Goal: Transaction & Acquisition: Purchase product/service

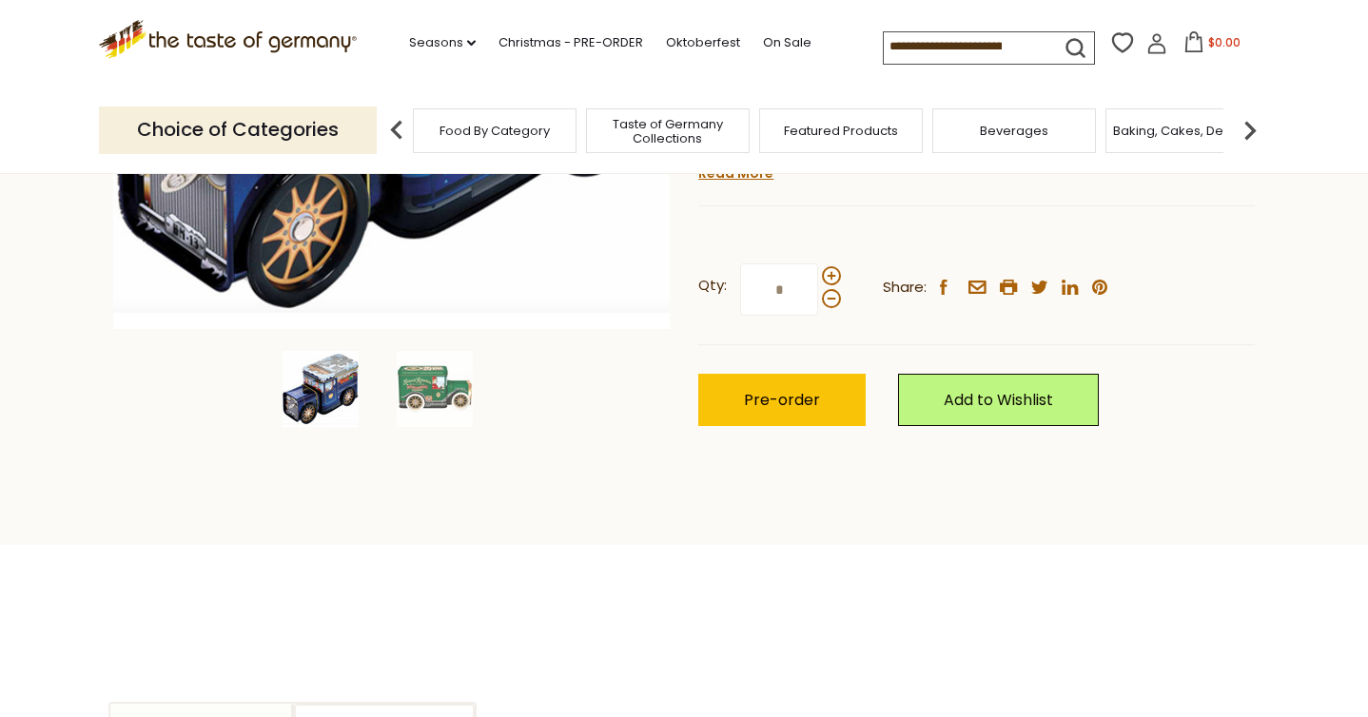
scroll to position [504, 0]
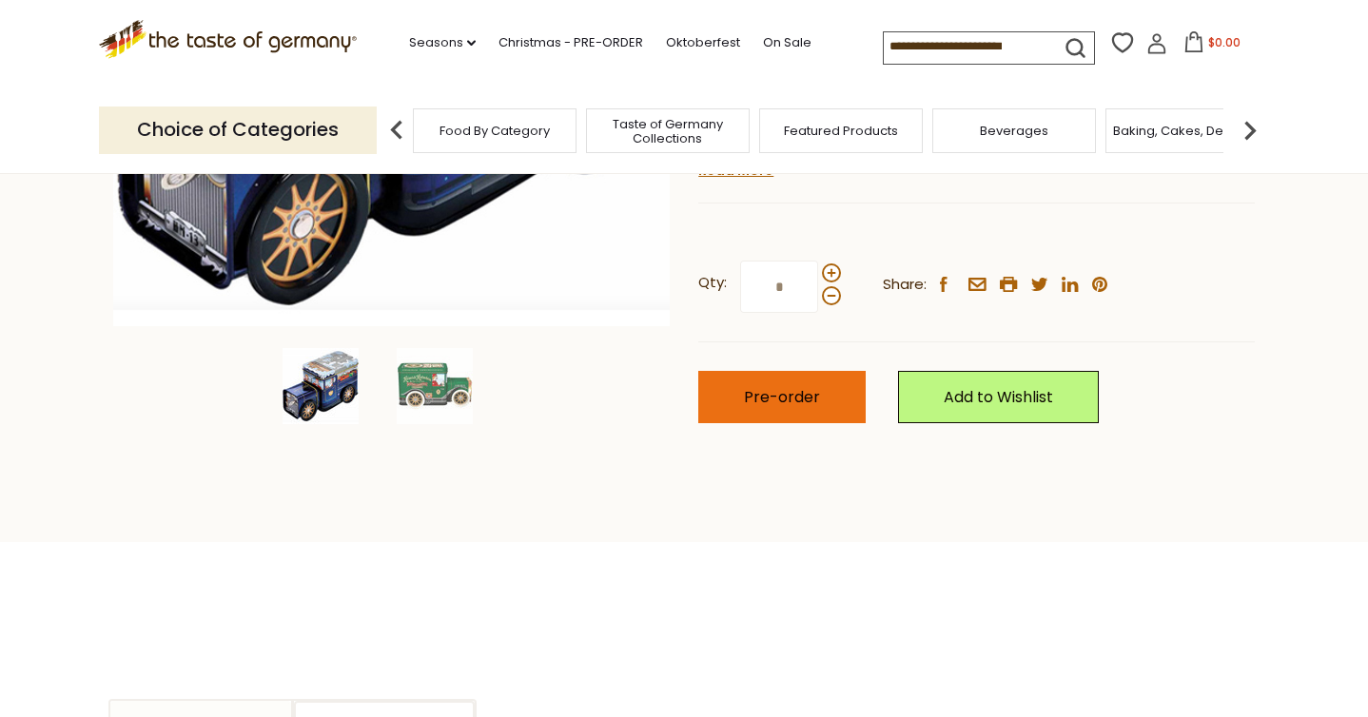
click at [798, 386] on span "Pre-order" at bounding box center [782, 397] width 76 height 22
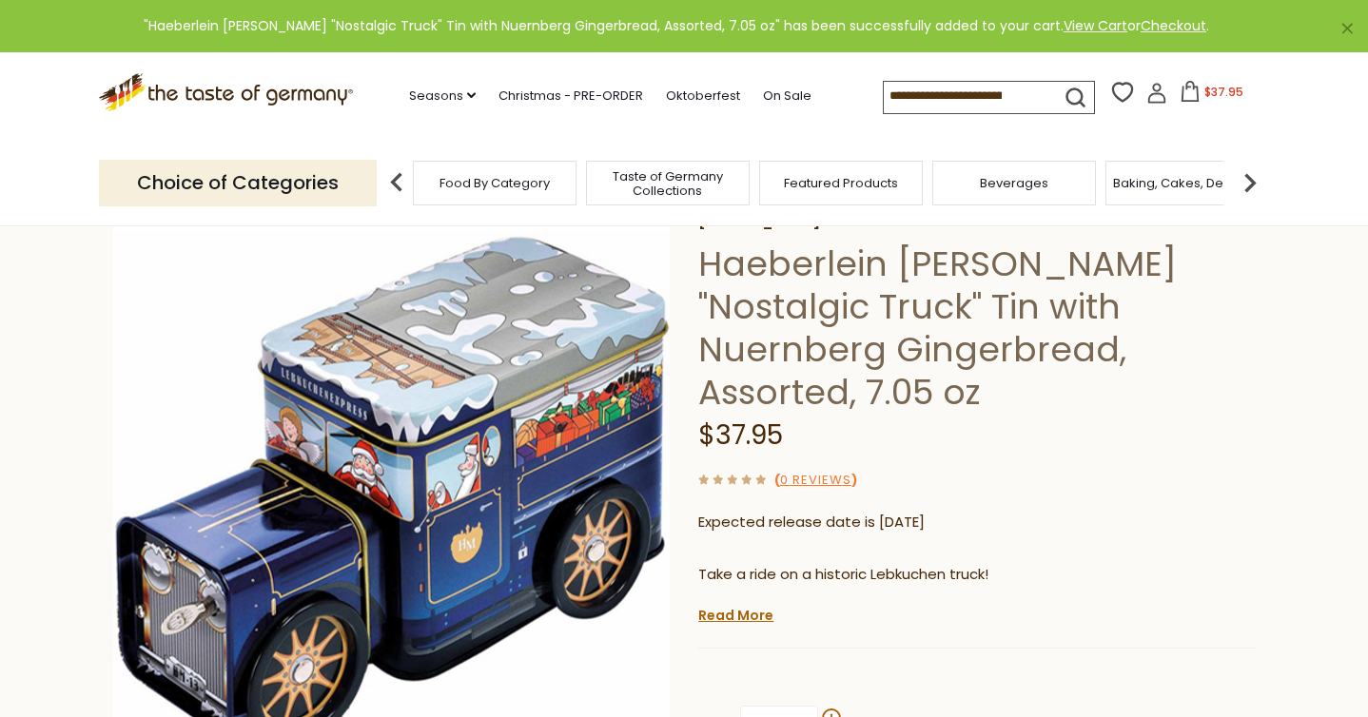
scroll to position [0, 0]
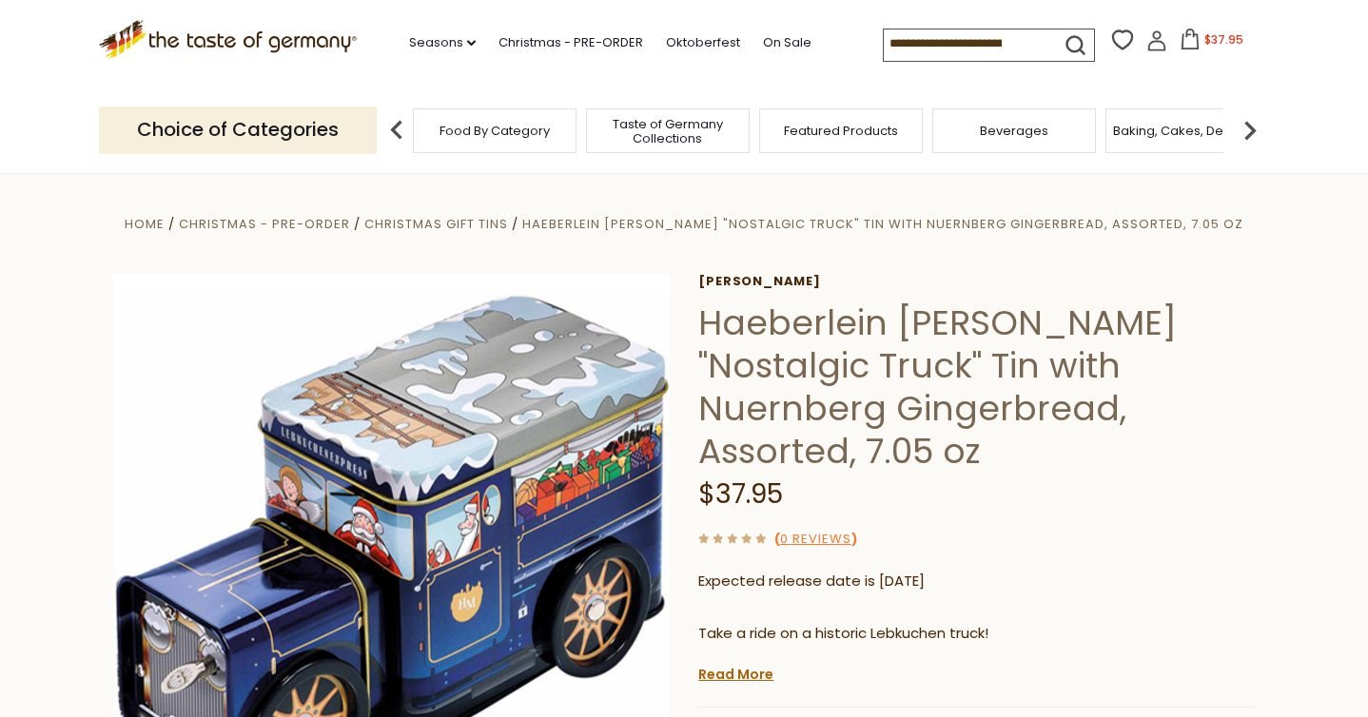
click at [1196, 43] on icon at bounding box center [1190, 39] width 21 height 21
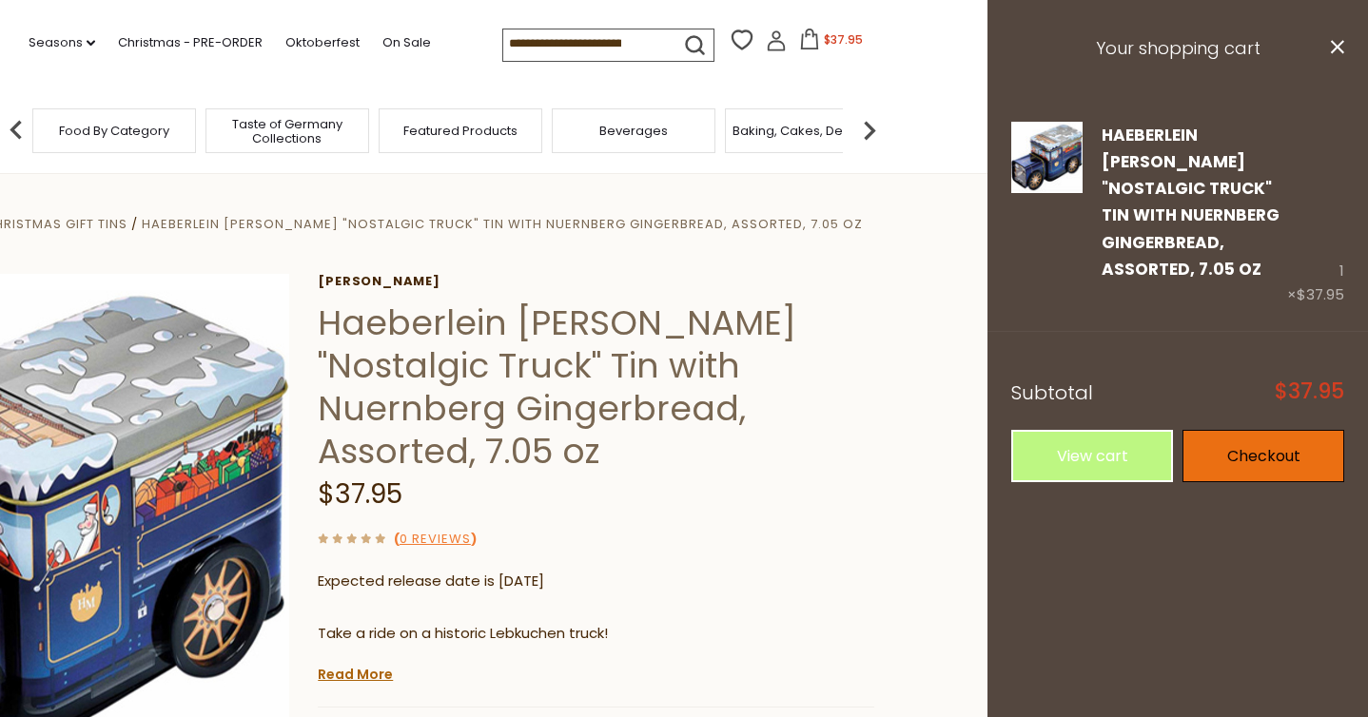
click at [1215, 434] on link "Checkout" at bounding box center [1264, 456] width 162 height 52
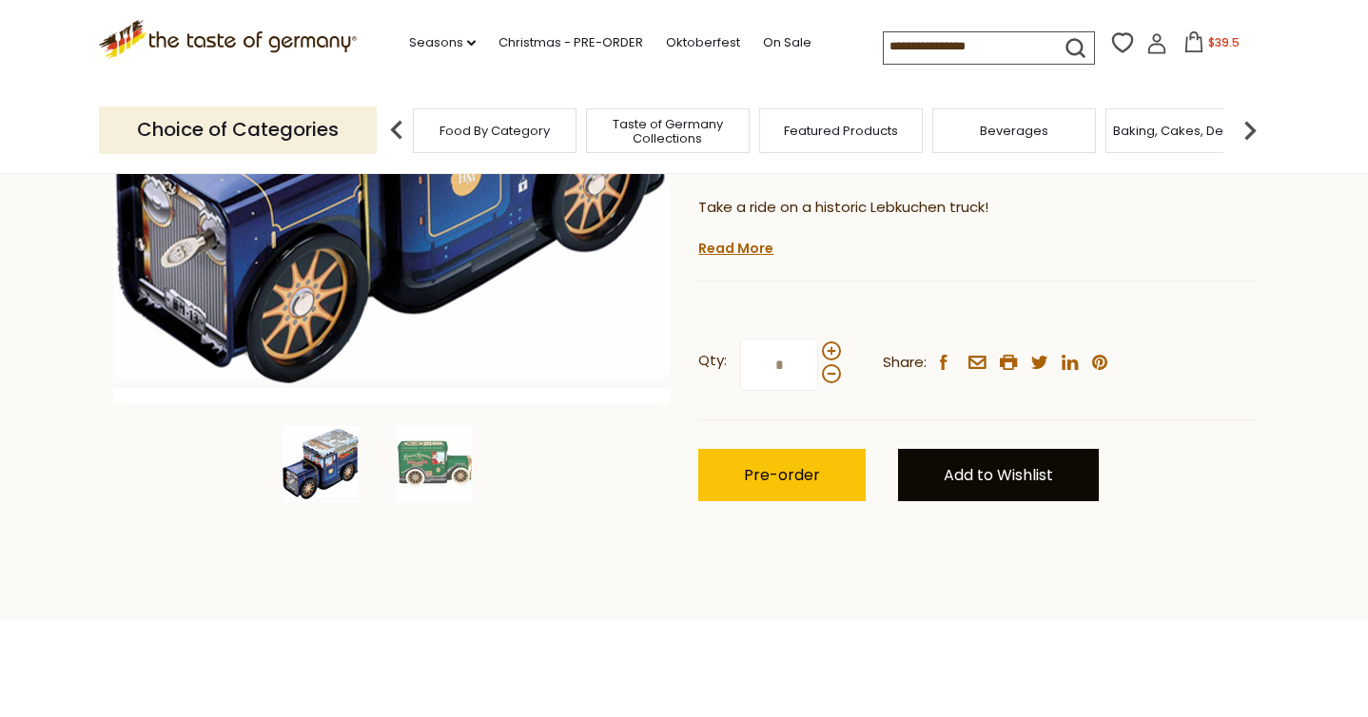
scroll to position [349, 0]
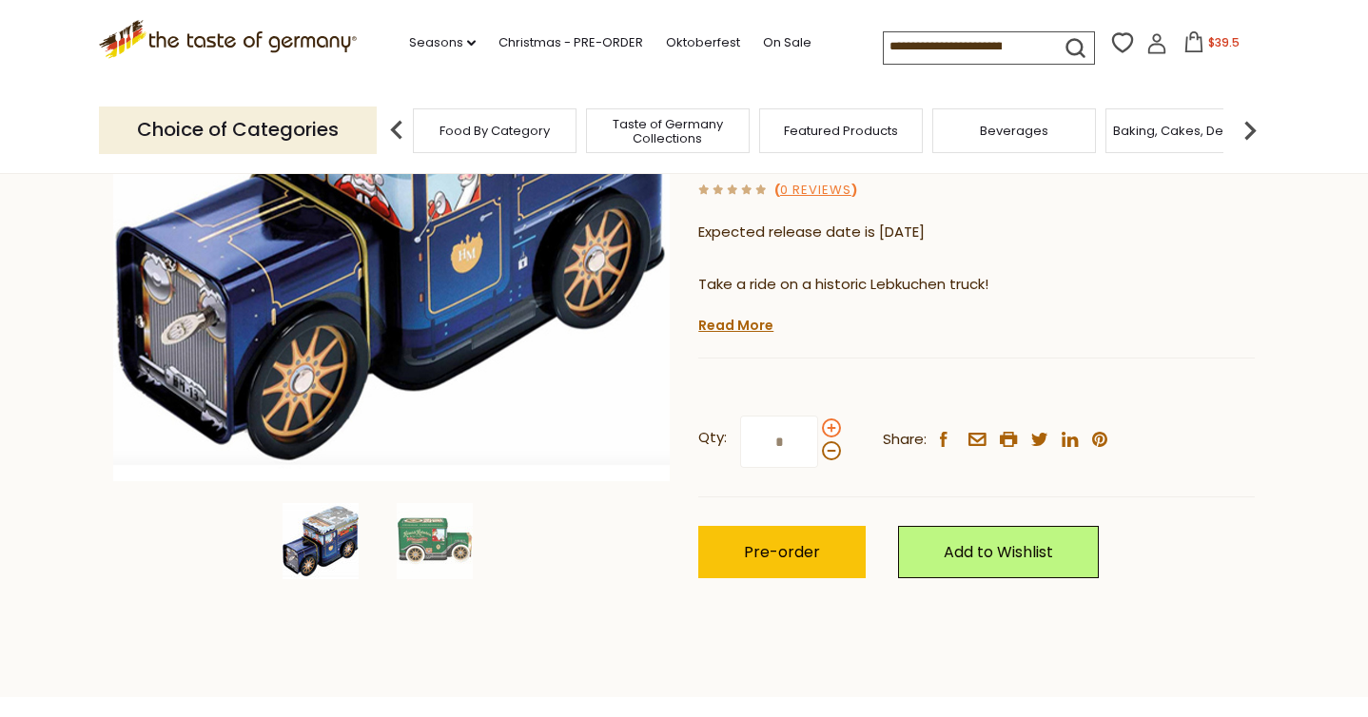
click at [830, 419] on span at bounding box center [831, 428] width 19 height 19
click at [818, 416] on input "*" at bounding box center [779, 442] width 78 height 52
click at [828, 441] on span at bounding box center [831, 450] width 19 height 19
click at [818, 416] on input "*" at bounding box center [779, 442] width 78 height 52
click at [829, 419] on span at bounding box center [831, 428] width 19 height 19
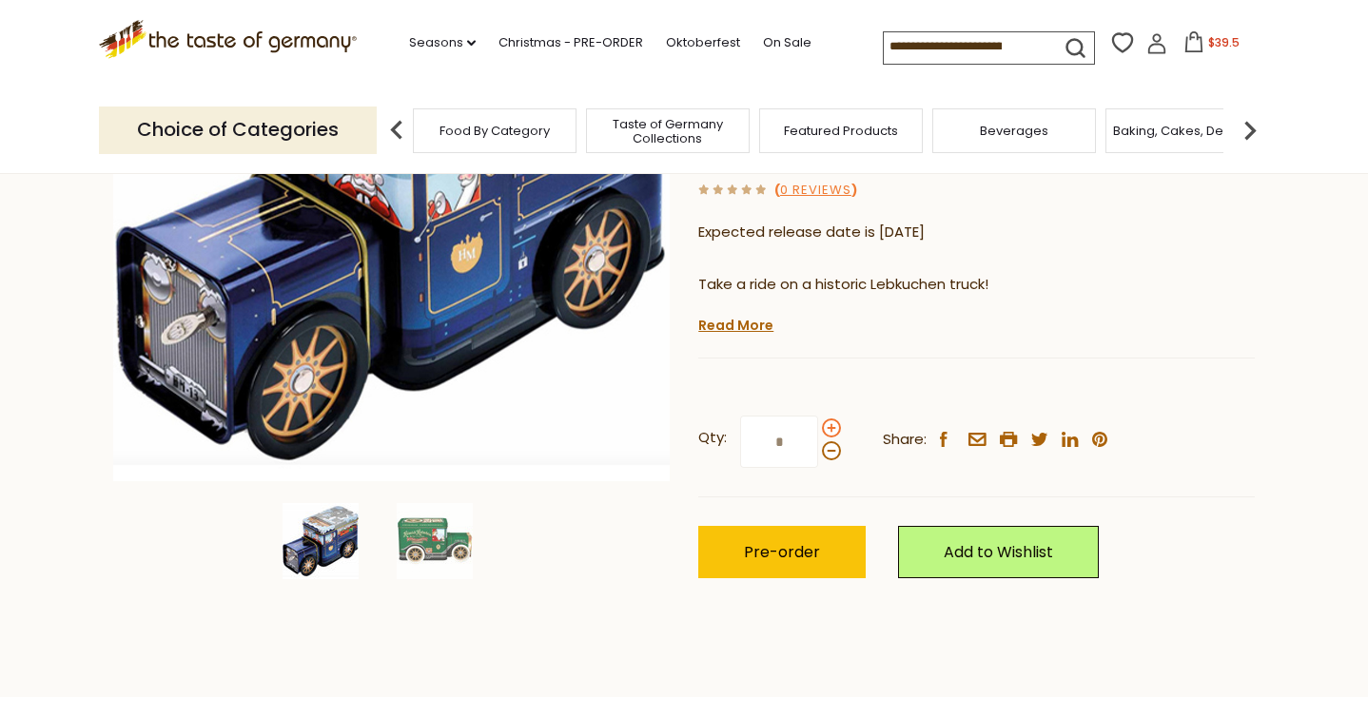
click at [818, 416] on input "*" at bounding box center [779, 442] width 78 height 52
type input "*"
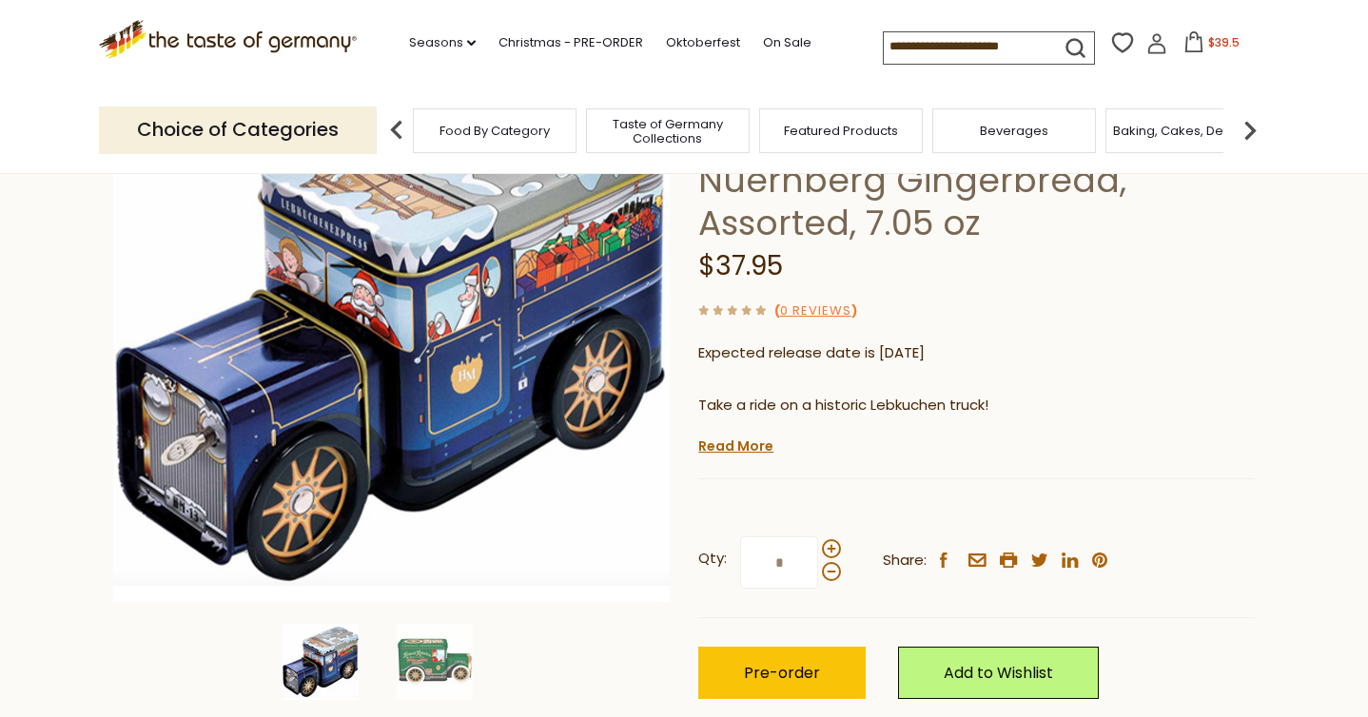
scroll to position [263, 0]
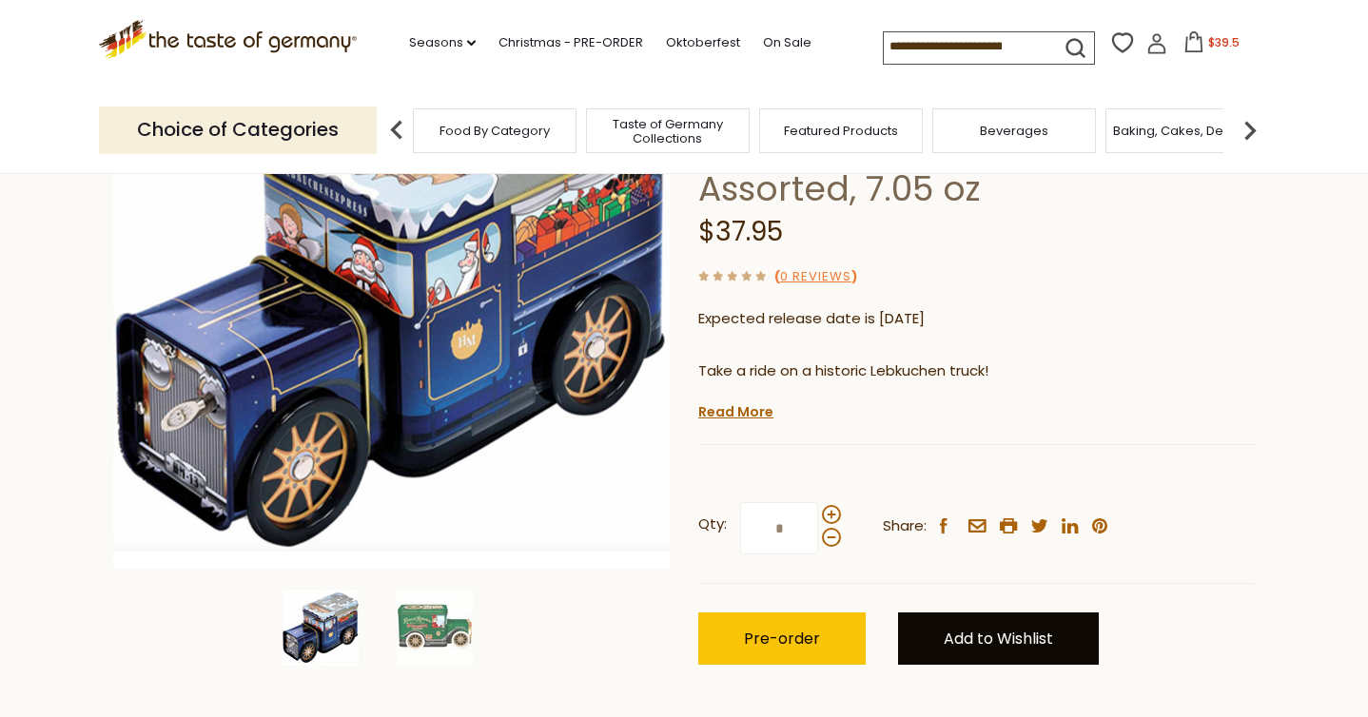
click at [979, 613] on link "Add to Wishlist" at bounding box center [998, 639] width 201 height 52
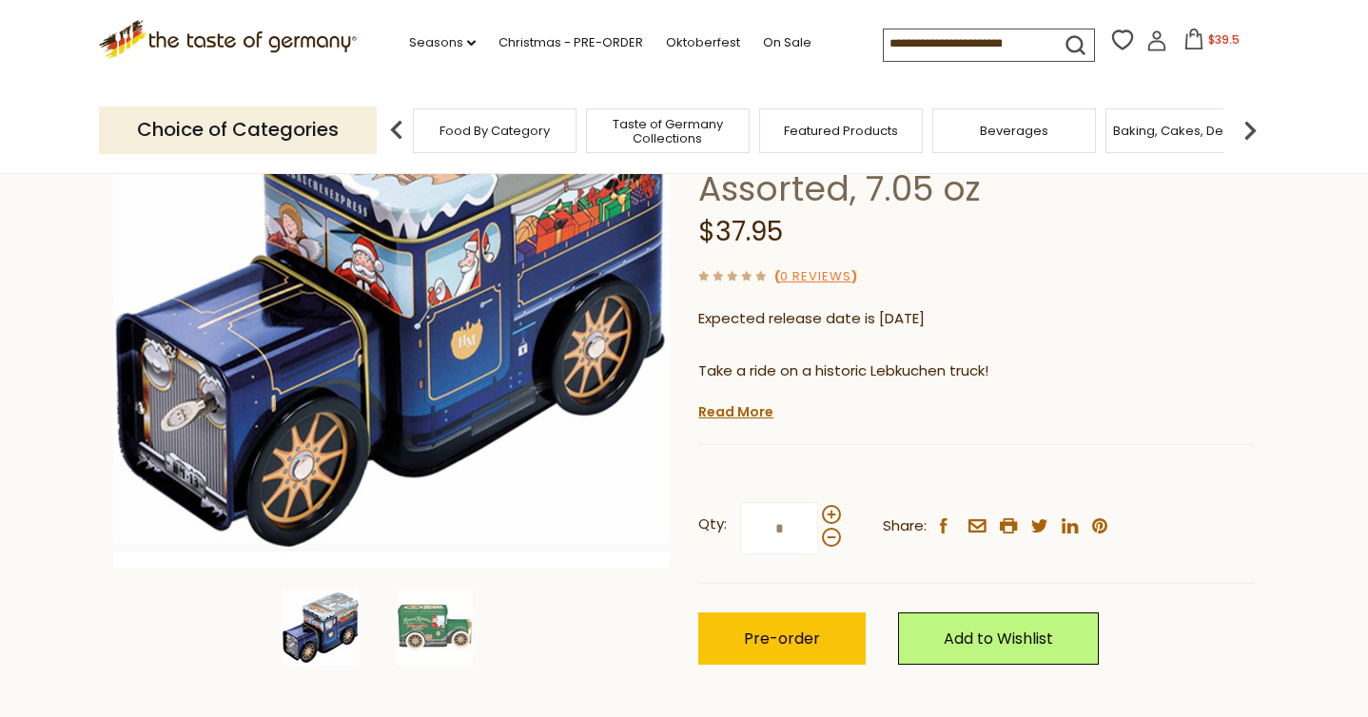
click at [1196, 38] on icon at bounding box center [1194, 39] width 21 height 21
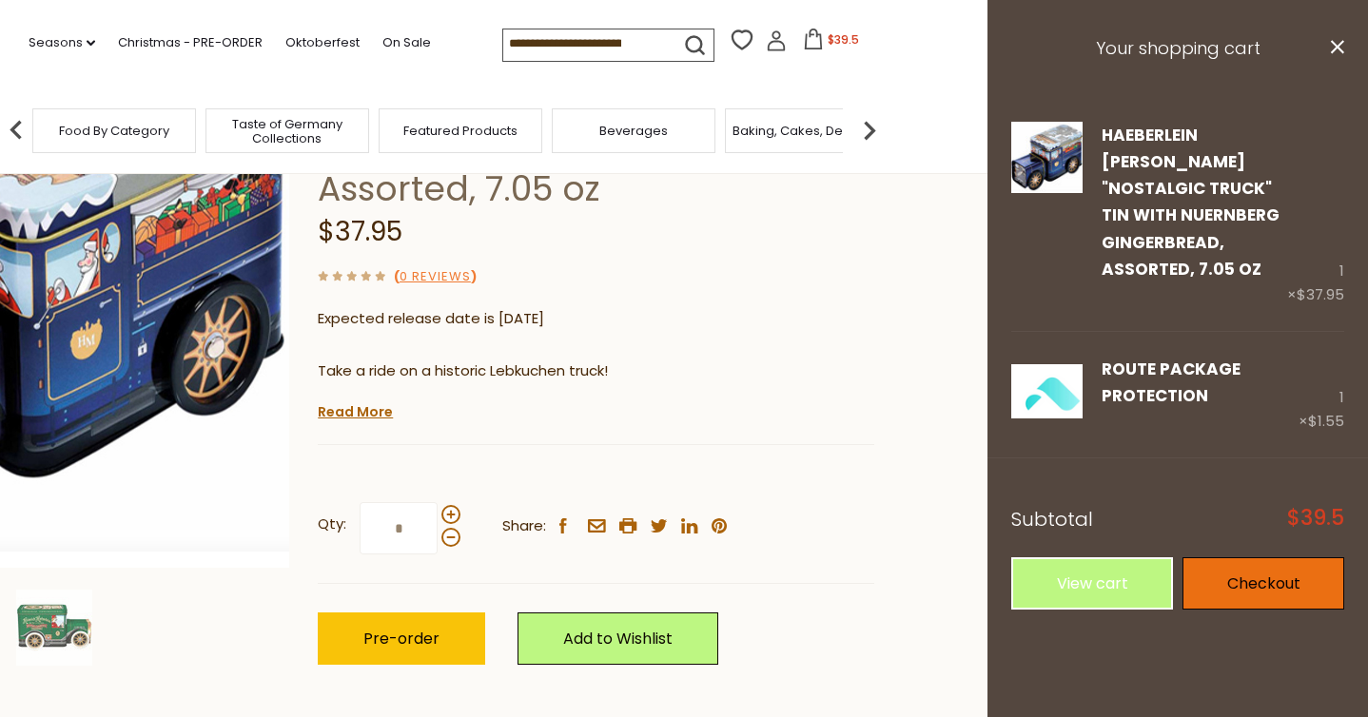
click at [1267, 558] on link "Checkout" at bounding box center [1264, 584] width 162 height 52
